Goal: Find specific page/section: Find specific page/section

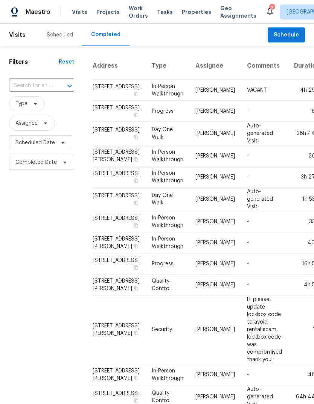
click at [184, 11] on span "Properties" at bounding box center [196, 12] width 29 height 8
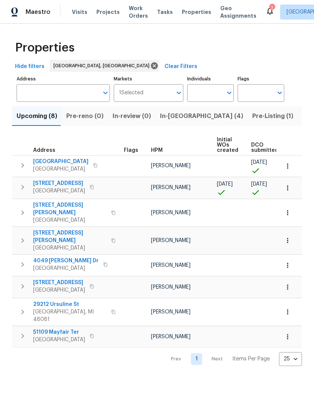
click at [252, 118] on span "Pre-Listing (1)" at bounding box center [272, 116] width 41 height 11
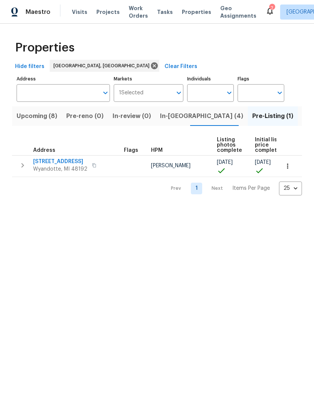
click at [302, 117] on span "Listed (14)" at bounding box center [318, 116] width 32 height 11
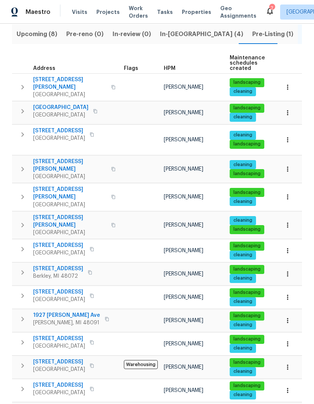
scroll to position [82, 0]
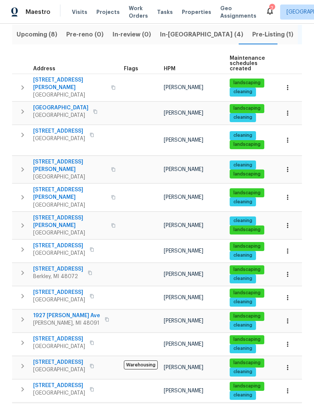
click at [65, 242] on span "[STREET_ADDRESS]" at bounding box center [59, 246] width 52 height 8
click at [64, 214] on span "[STREET_ADDRESS][PERSON_NAME]" at bounding box center [69, 221] width 73 height 15
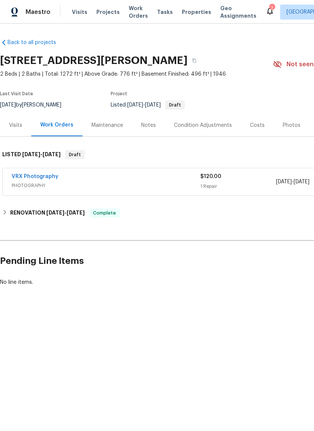
click at [265, 7] on icon at bounding box center [269, 10] width 9 height 9
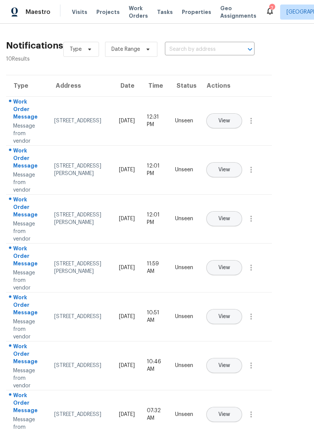
scroll to position [5, 2]
